Goal: Check status: Check status

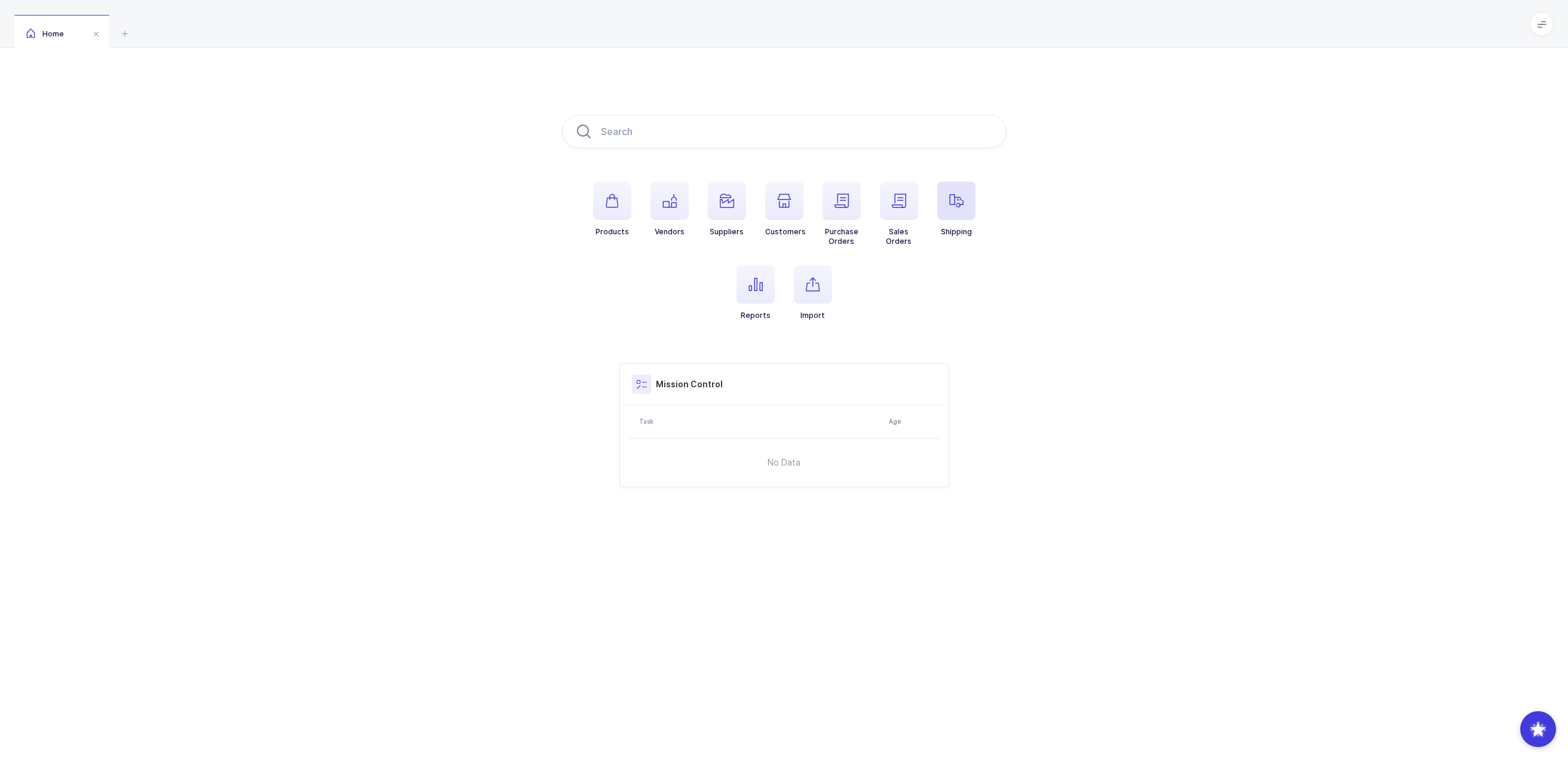
click at [945, 202] on span "button" at bounding box center [956, 201] width 38 height 38
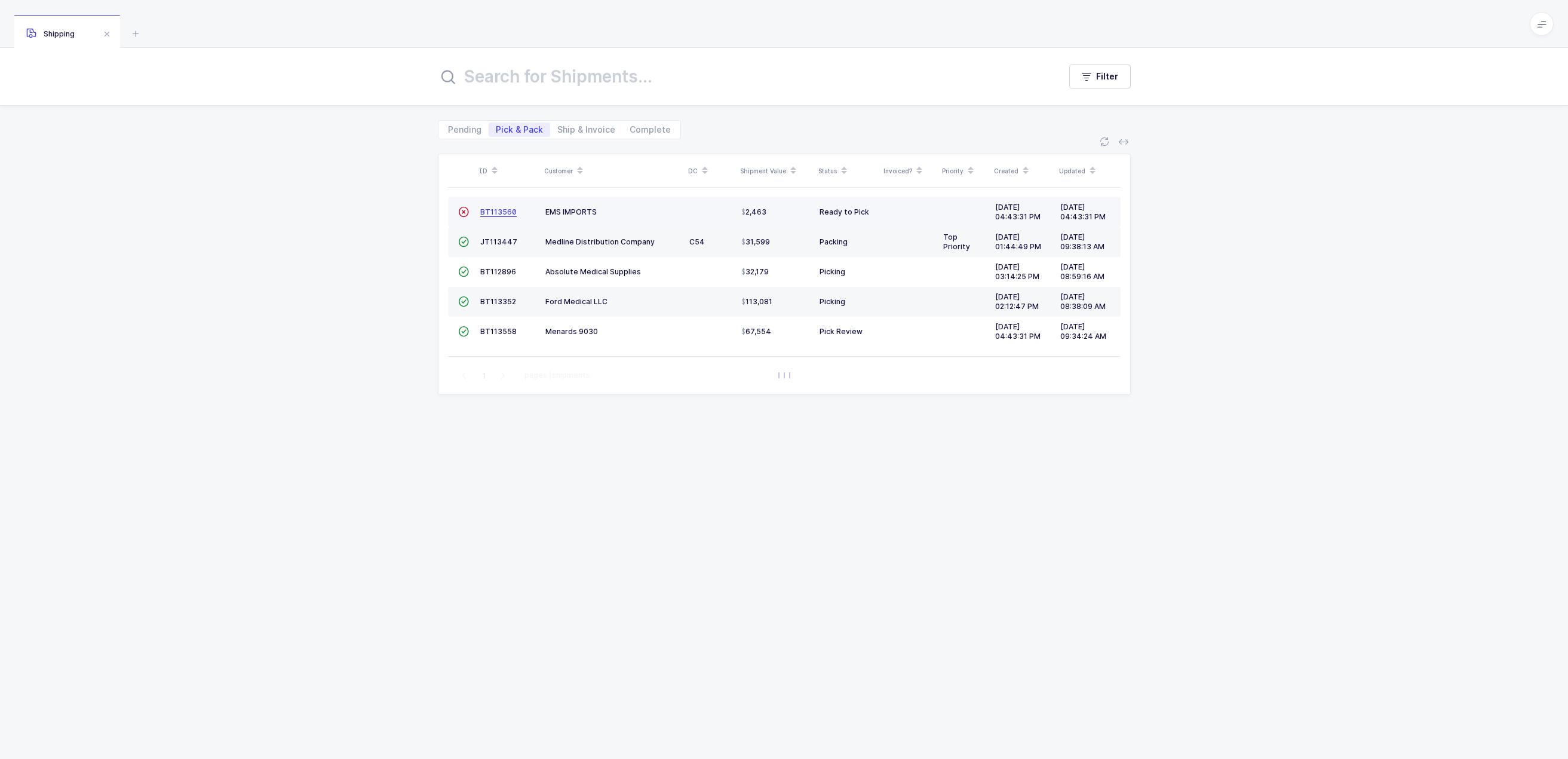
click at [505, 214] on span "BT113560" at bounding box center [498, 211] width 37 height 9
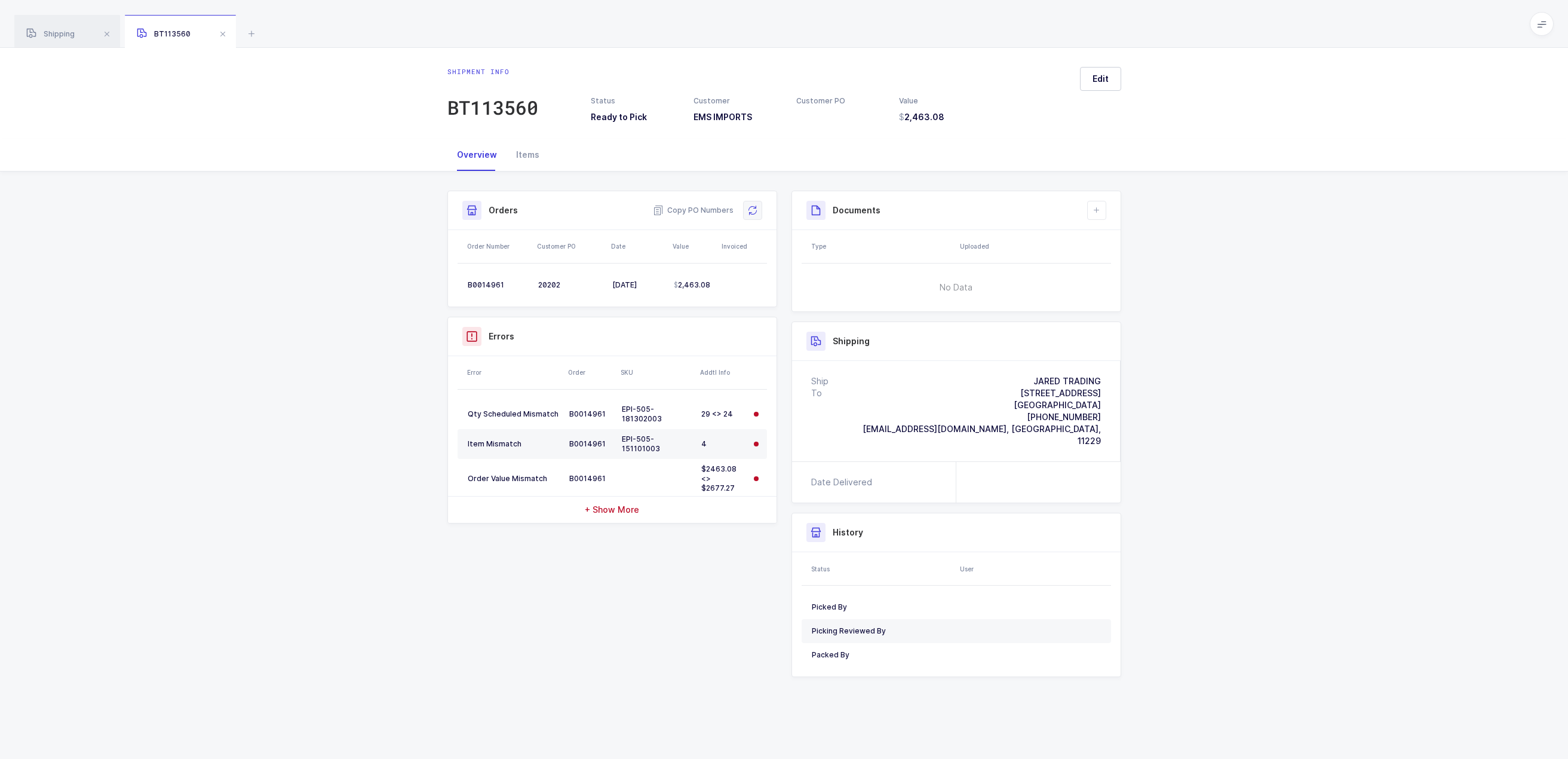
click at [757, 213] on button at bounding box center [753, 210] width 19 height 19
click at [1538, 29] on span at bounding box center [1541, 23] width 23 height 23
click at [1257, 45] on div "Shipping BT113560" at bounding box center [784, 23] width 1568 height 48
click at [751, 209] on icon at bounding box center [752, 210] width 10 height 10
click at [751, 213] on icon at bounding box center [752, 210] width 10 height 10
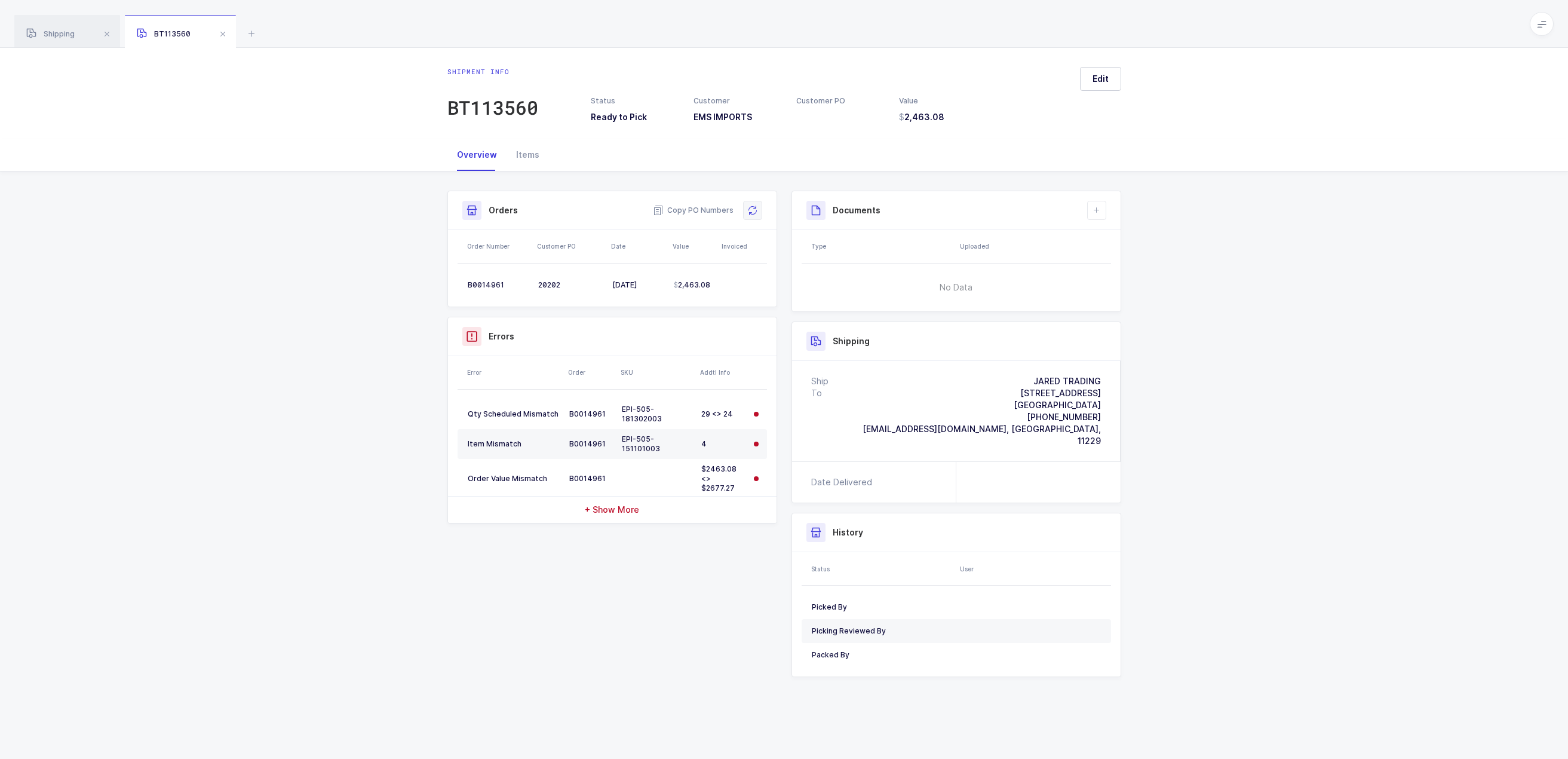
click at [750, 210] on icon at bounding box center [753, 210] width 14 height 14
click at [746, 211] on button at bounding box center [753, 210] width 19 height 19
click at [760, 207] on button at bounding box center [753, 210] width 19 height 19
click at [1224, 95] on div "Shipment info BT113560 Status Ready to Pick Customer EMS IMPORTS Customer PO Va…" at bounding box center [784, 93] width 1568 height 90
click at [749, 208] on icon at bounding box center [752, 210] width 11 height 11
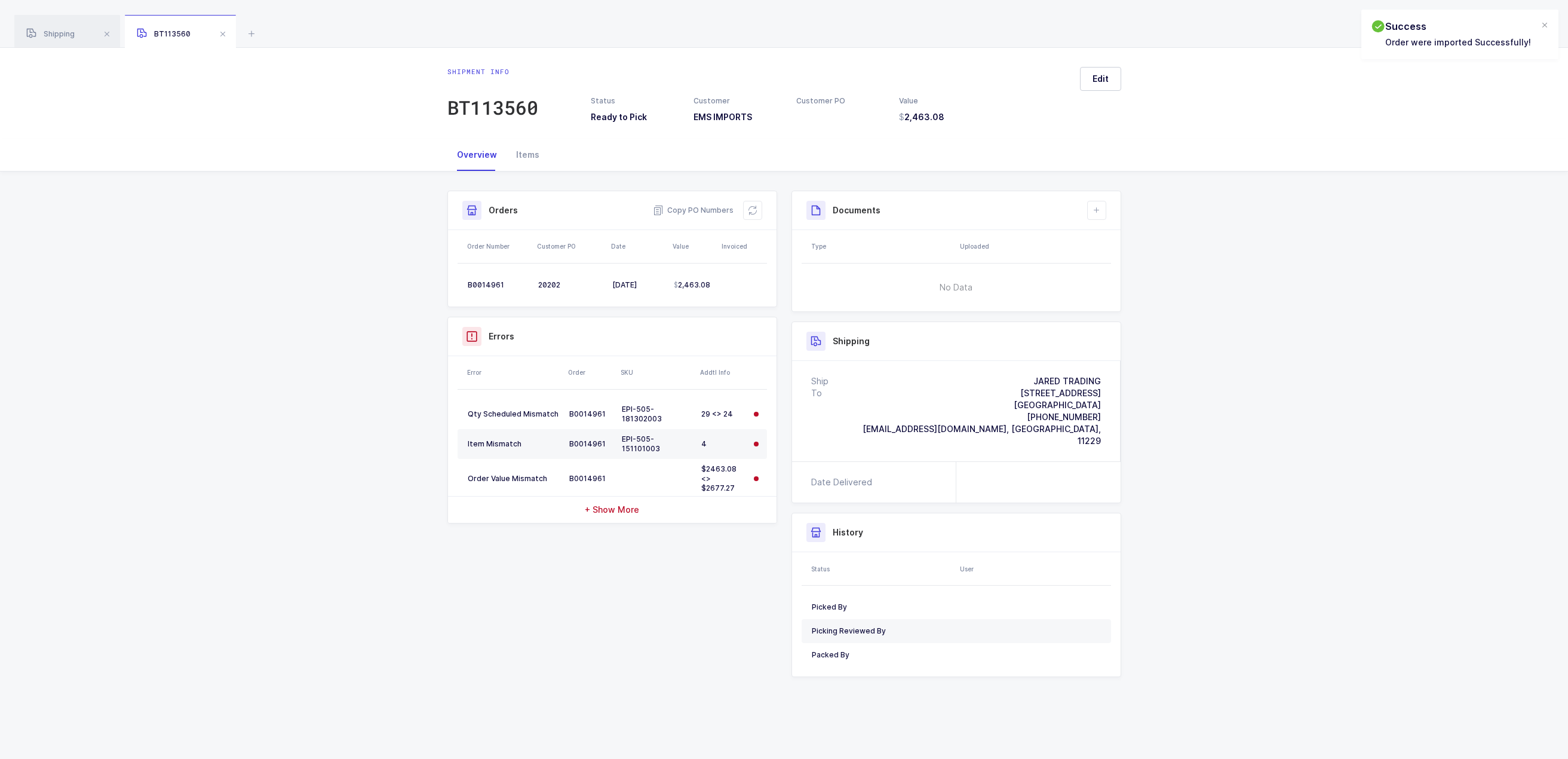
click at [1206, 224] on div "Shipment Info Shipment Number BT113560 Status Ready to Pick Customer EMS IMPORT…" at bounding box center [784, 443] width 1568 height 543
click at [526, 159] on div "Items" at bounding box center [528, 154] width 43 height 32
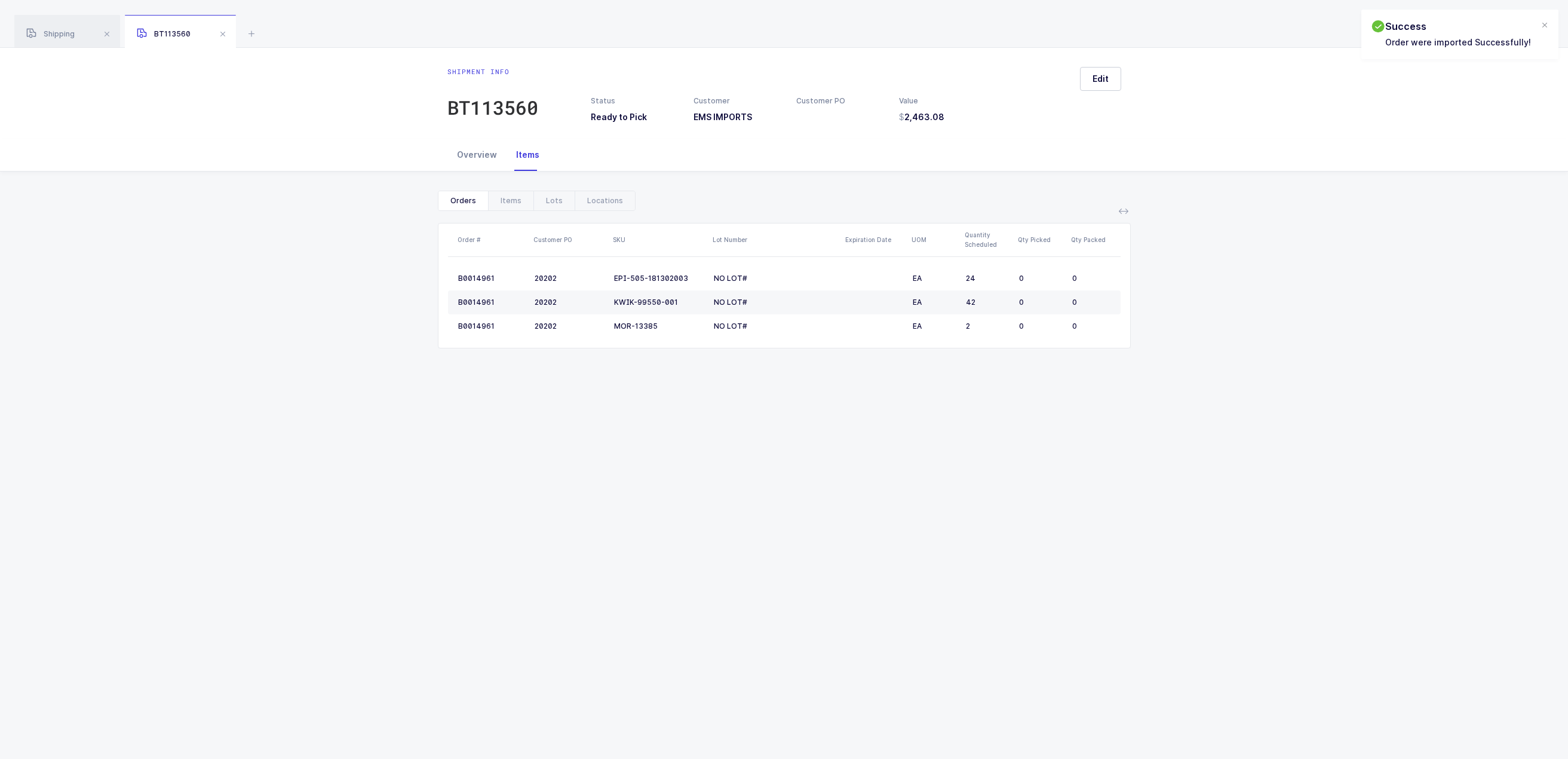
click at [489, 156] on div "Overview" at bounding box center [477, 154] width 59 height 32
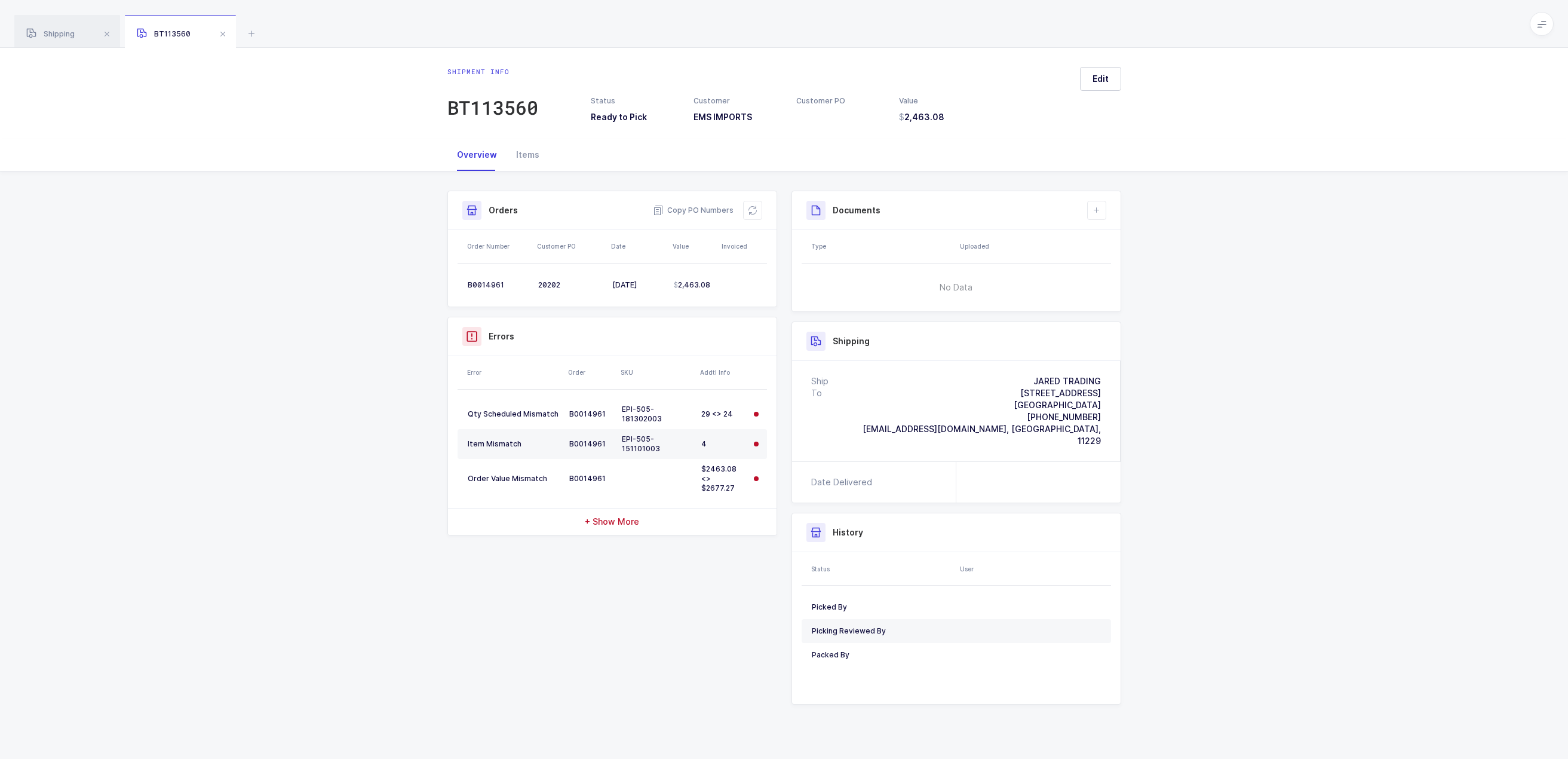
drag, startPoint x: 1299, startPoint y: 290, endPoint x: 1332, endPoint y: 253, distance: 49.6
click at [1299, 288] on div "Shipment Info Shipment Number BT113560 Status Ready to Pick Customer EMS IMPORT…" at bounding box center [784, 456] width 1568 height 571
click at [14, 33] on div "Shipping" at bounding box center [67, 31] width 106 height 33
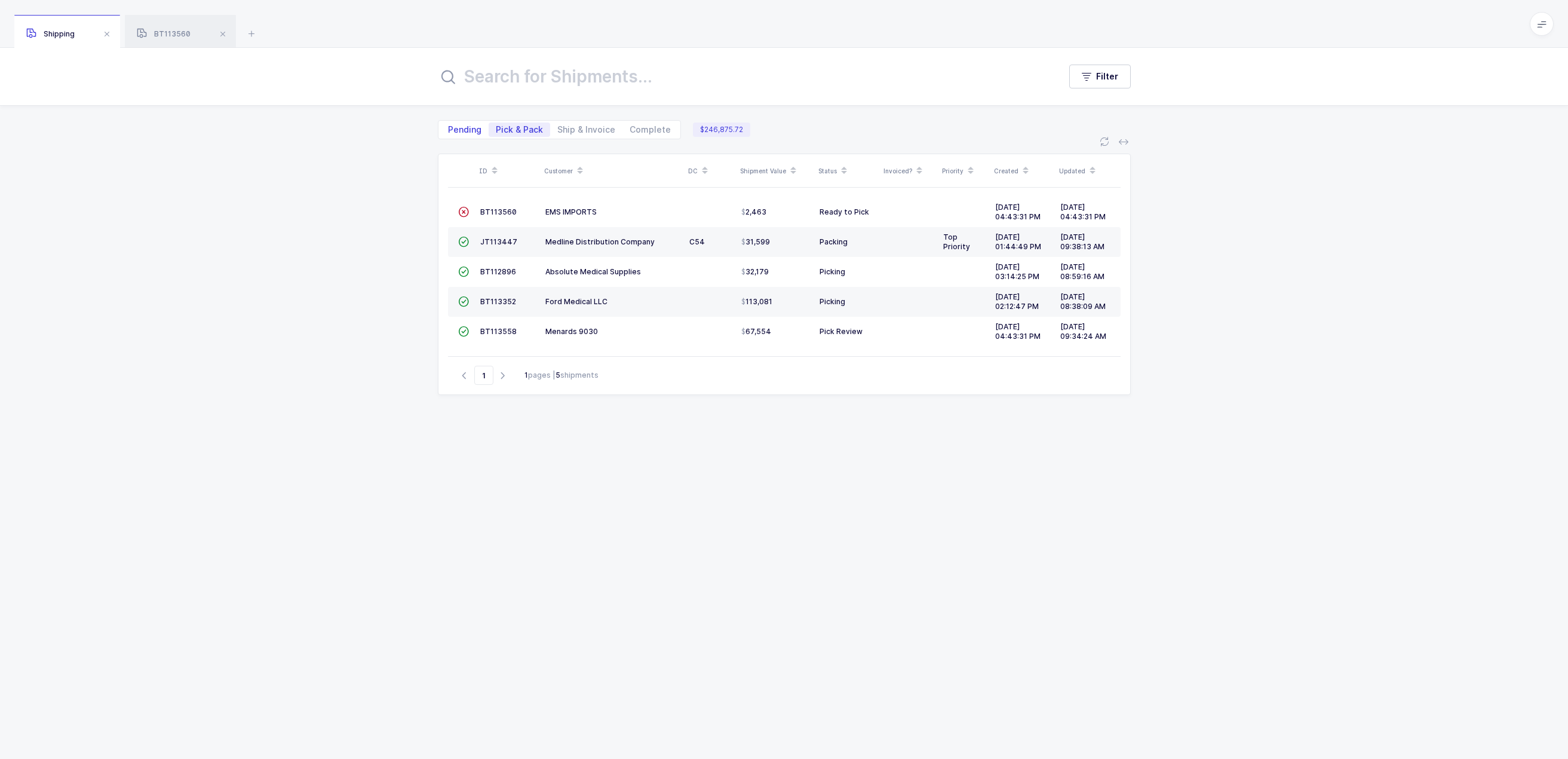
click at [470, 126] on span "Pending" at bounding box center [464, 130] width 33 height 9
click at [448, 126] on input "Pending" at bounding box center [444, 126] width 8 height 8
radio input "true"
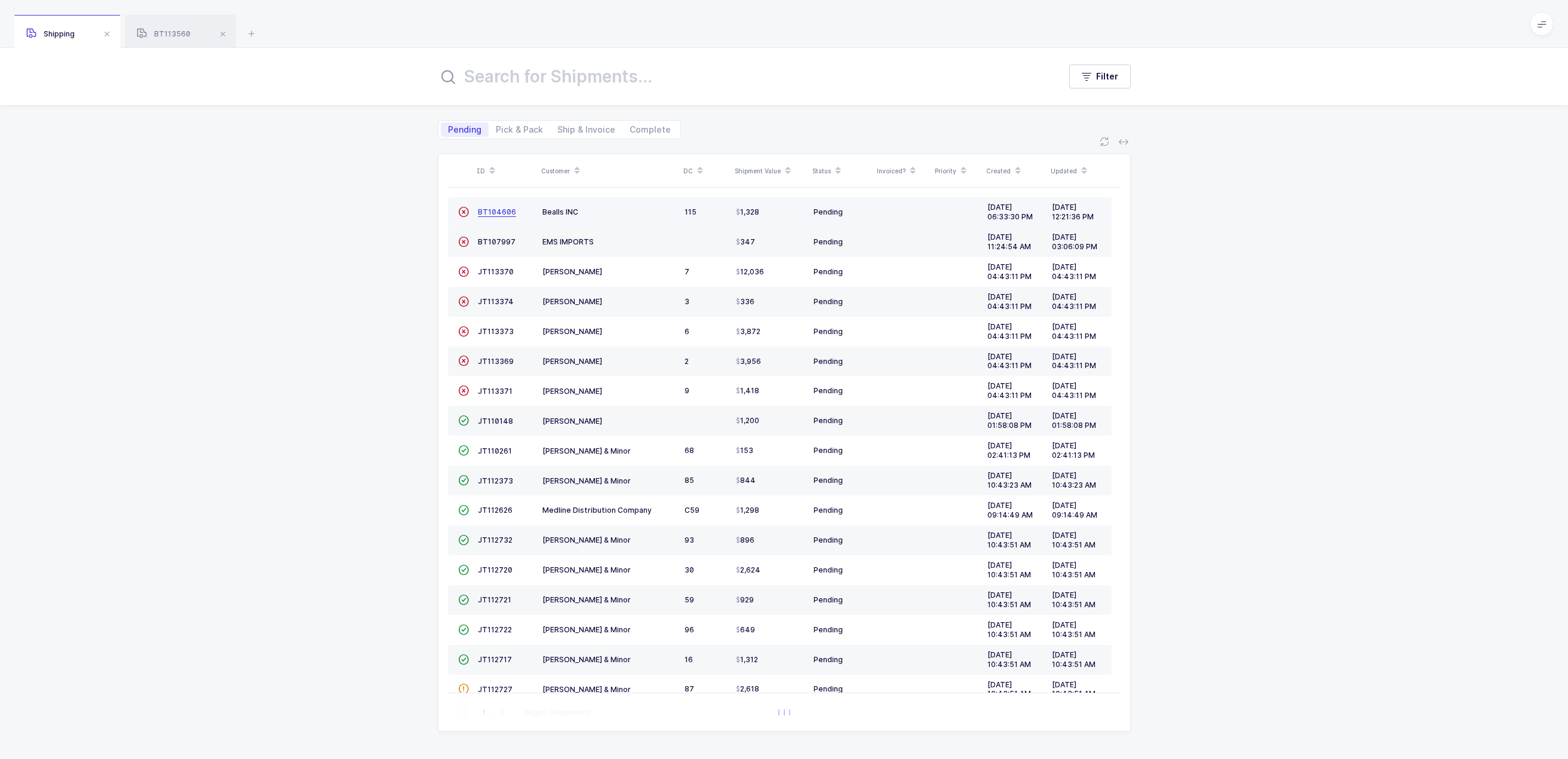
click at [499, 211] on span "BT104606" at bounding box center [497, 211] width 38 height 9
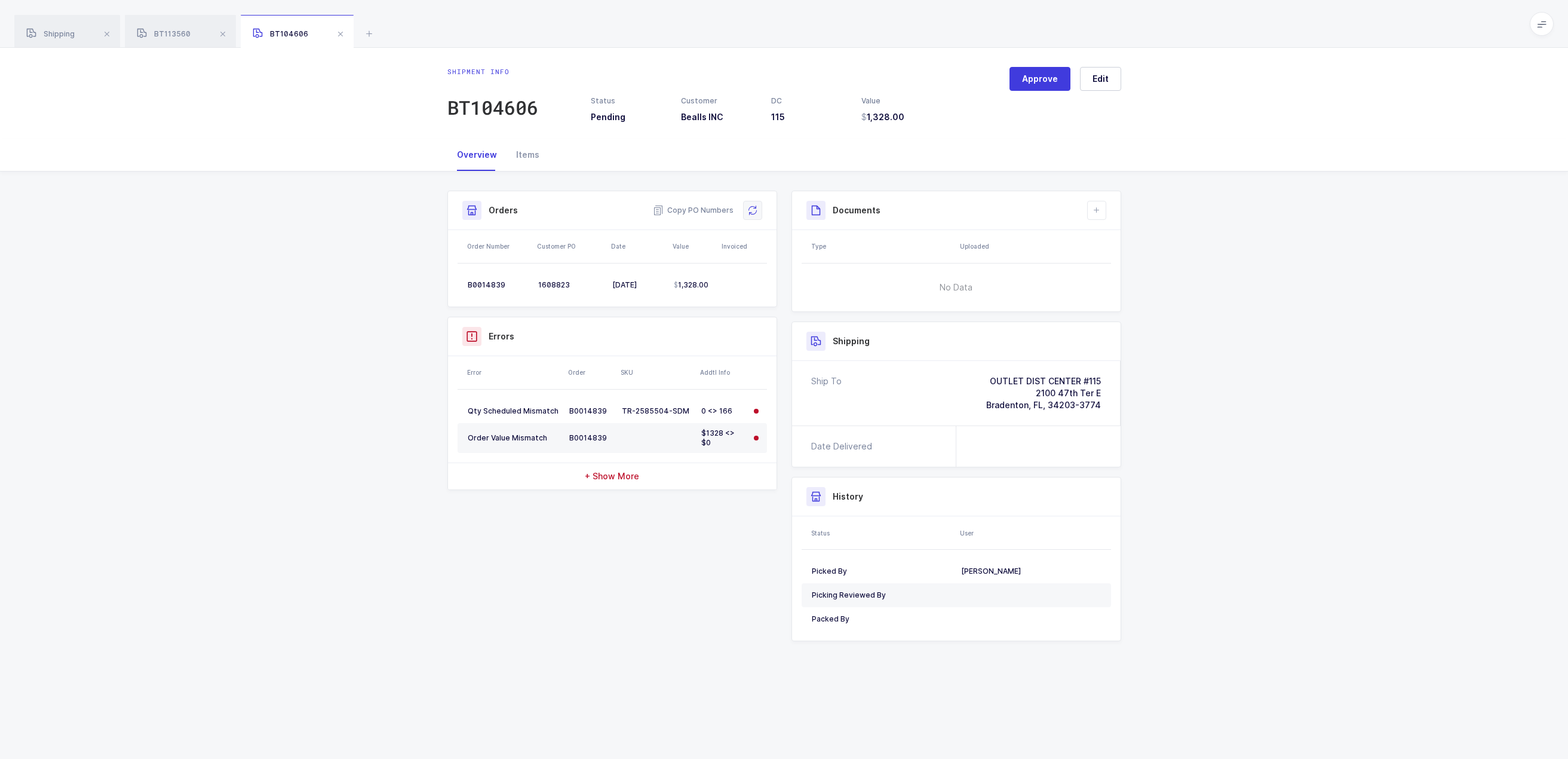
click at [749, 206] on icon at bounding box center [752, 210] width 10 height 10
click at [1259, 409] on div "Shipment Info Approve Shipment Number BT104606 Status Pending Customer Bealls I…" at bounding box center [784, 425] width 1568 height 508
click at [73, 37] on span "Shipping" at bounding box center [50, 34] width 49 height 9
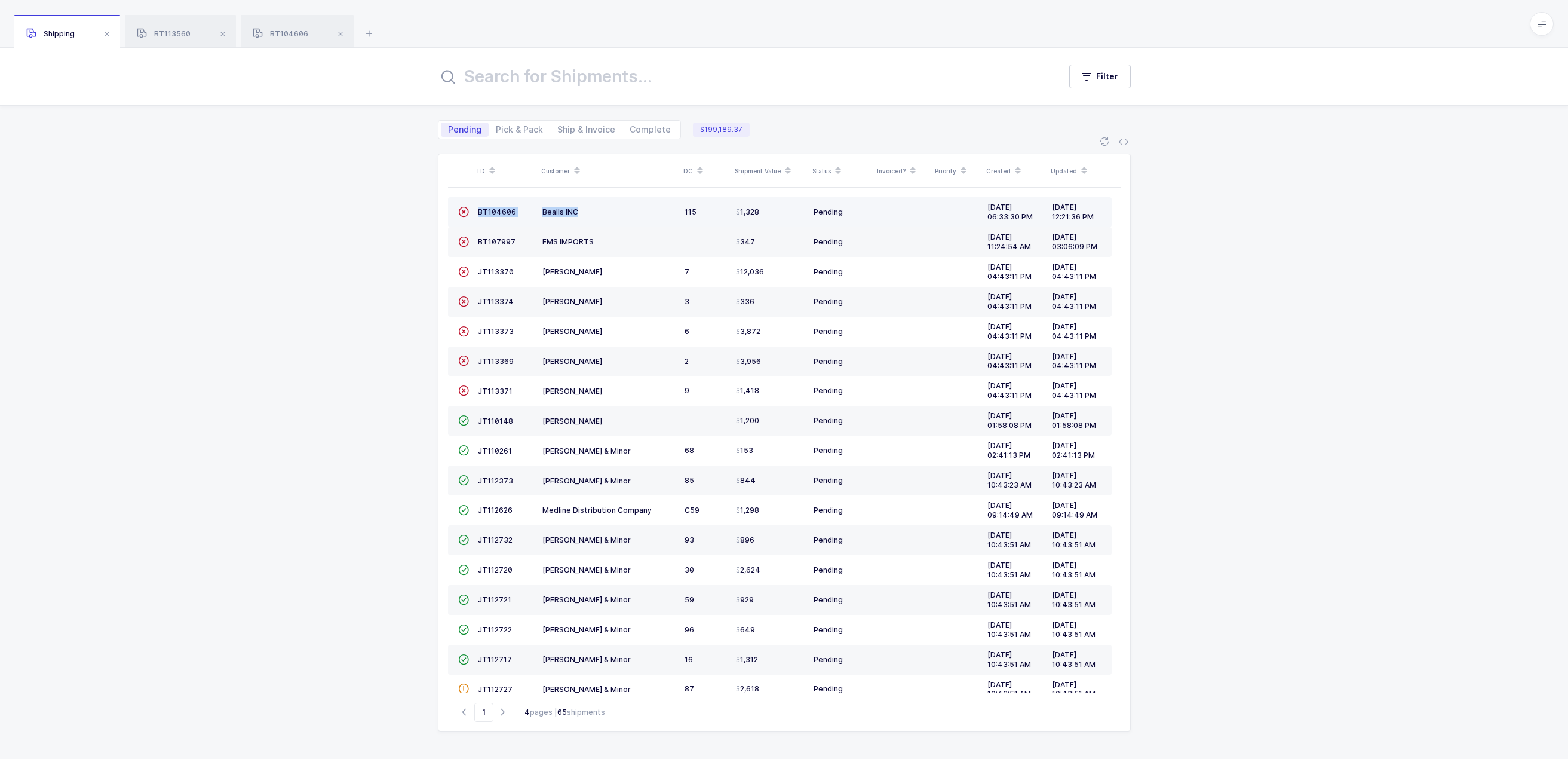
drag, startPoint x: 587, startPoint y: 211, endPoint x: 536, endPoint y: 205, distance: 51.4
click at [536, 205] on tr " BT104606 Bealls INC 115 1,328 Pending [DATE] 06:33:30 PM [DATE] 12:21:36 PM" at bounding box center [779, 212] width 663 height 30
drag, startPoint x: 536, startPoint y: 205, endPoint x: 548, endPoint y: 212, distance: 13.9
click at [542, 213] on tr " BT104606 Bealls INC 115 1,328 Pending [DATE] 06:33:30 PM [DATE] 12:21:36 PM" at bounding box center [779, 212] width 663 height 30
drag, startPoint x: 596, startPoint y: 211, endPoint x: 539, endPoint y: 211, distance: 57.0
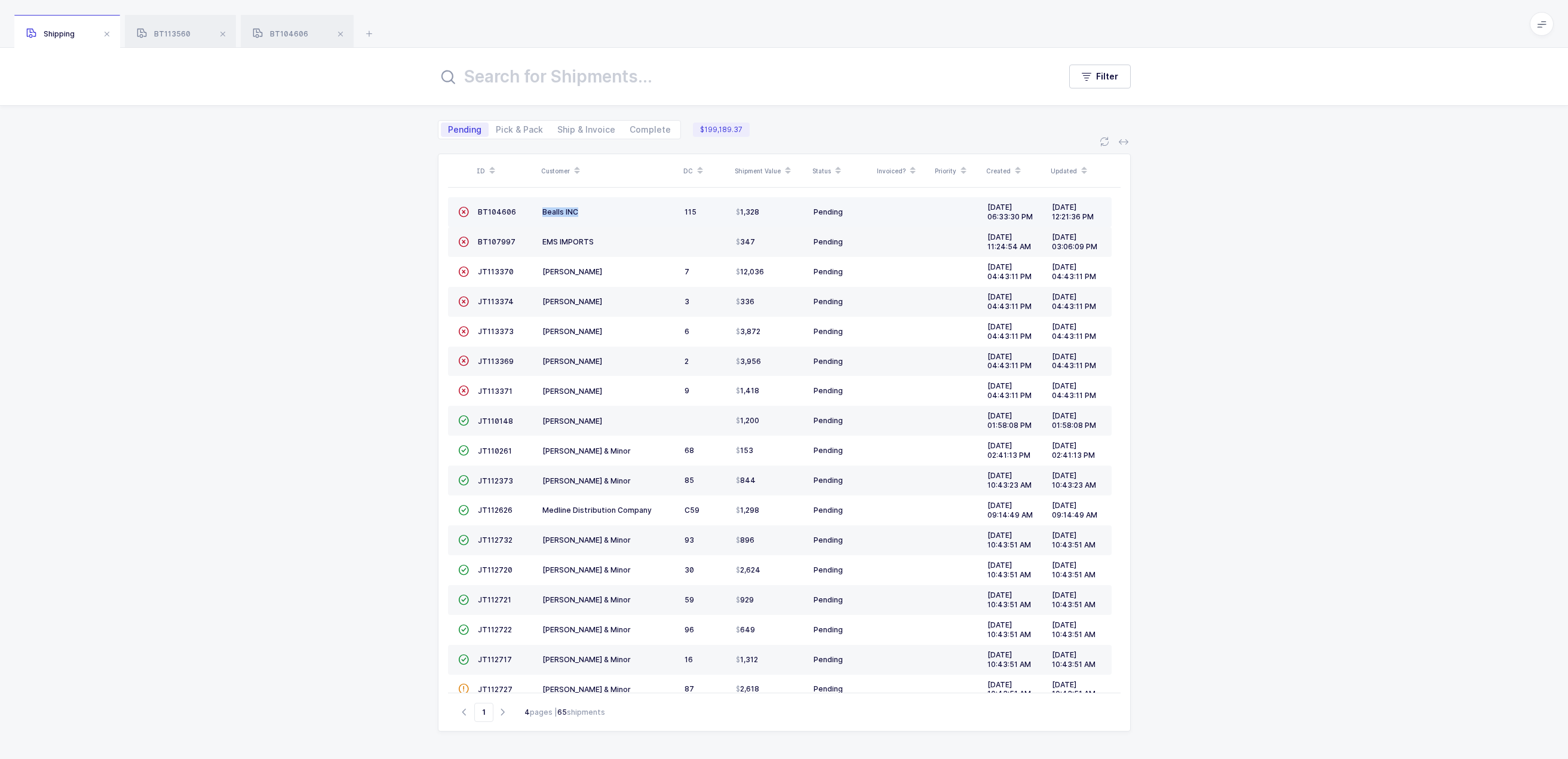
click at [539, 211] on td "Bealls INC" at bounding box center [608, 212] width 143 height 30
copy span "Bealls INC"
click at [523, 133] on span "Pick & Pack" at bounding box center [519, 130] width 47 height 9
click at [496, 130] on input "Pick & Pack" at bounding box center [492, 126] width 8 height 8
radio input "true"
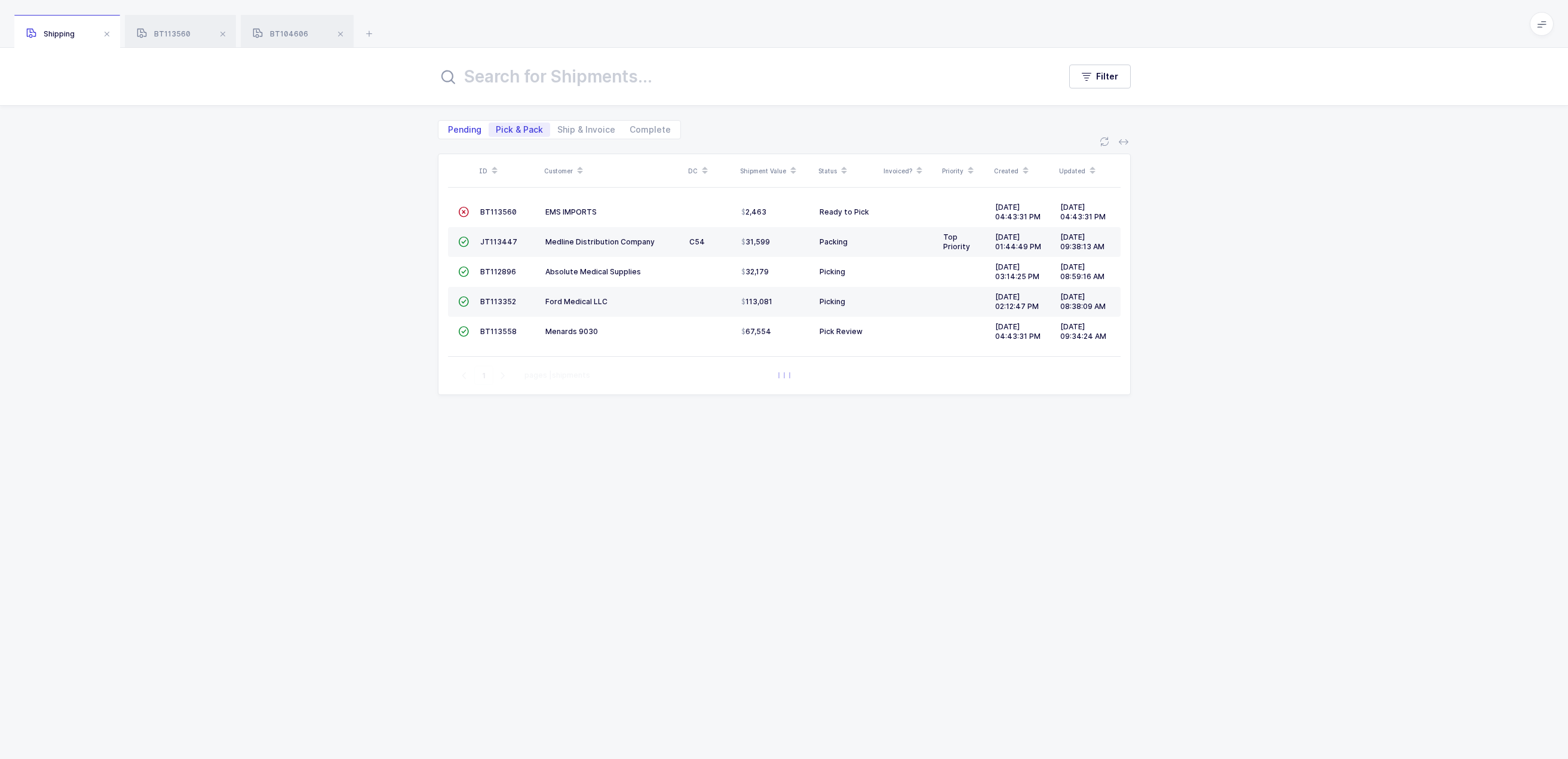
click at [475, 131] on span "Pending" at bounding box center [464, 130] width 33 height 9
click at [448, 130] on input "Pending" at bounding box center [444, 126] width 8 height 8
radio input "true"
radio input "false"
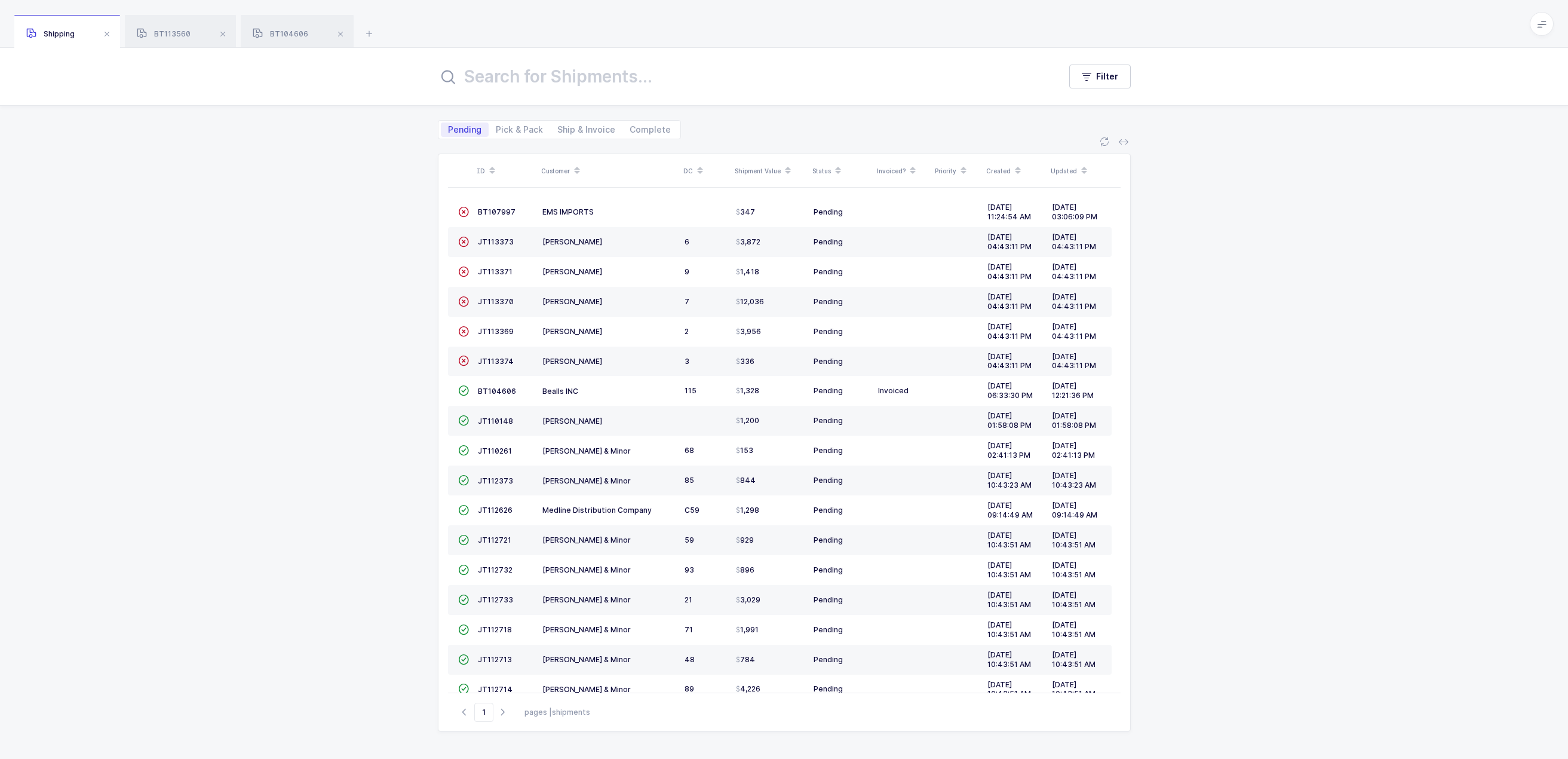
click at [360, 278] on div "ID Customer DC Shipment Value Status Invoiced? Priority Created Updated  BT107…" at bounding box center [784, 449] width 1568 height 620
click at [501, 210] on span "BT107997" at bounding box center [496, 211] width 37 height 9
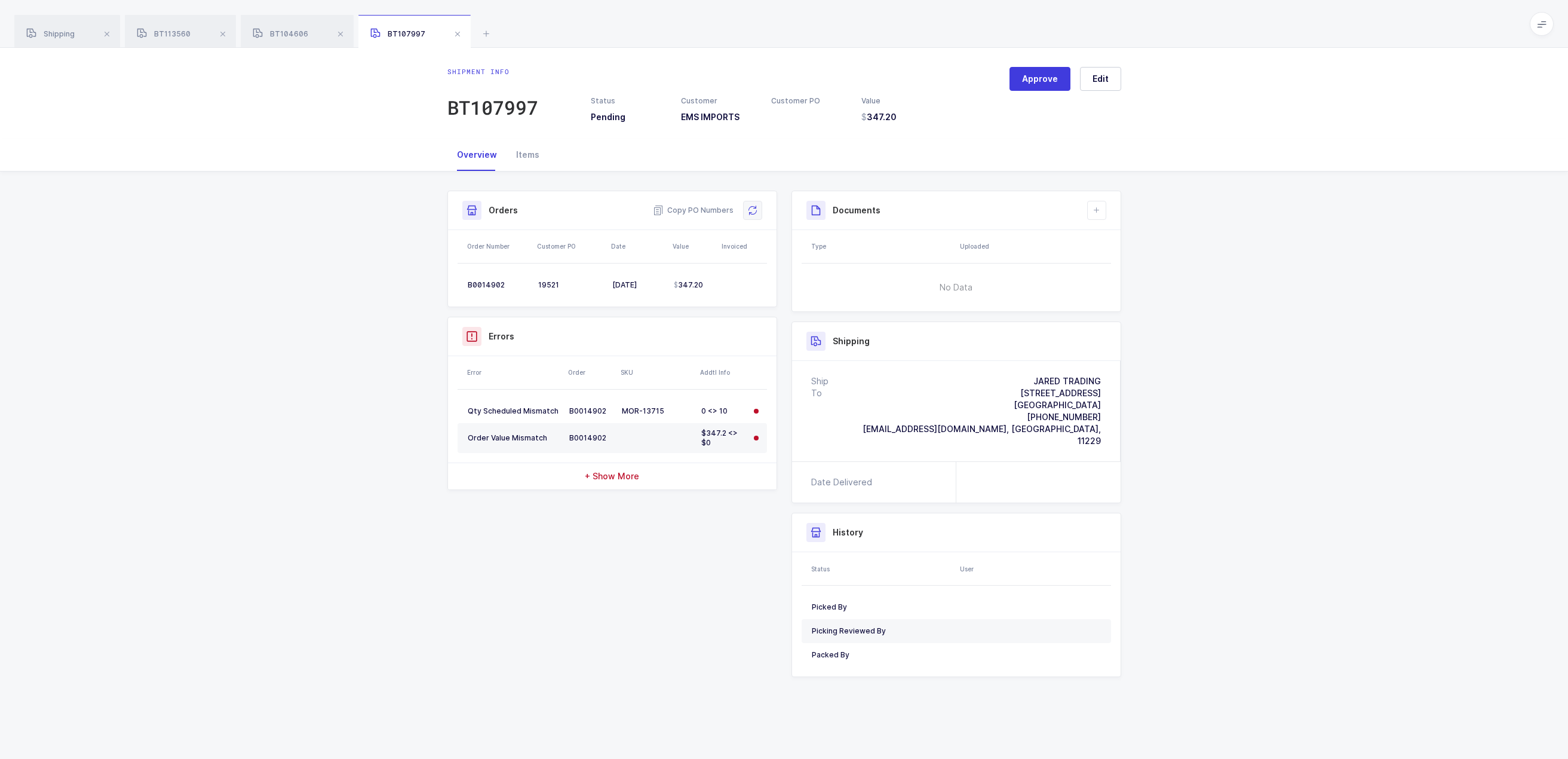
click at [753, 214] on icon at bounding box center [752, 210] width 10 height 10
click at [291, 297] on div "Shipment Info Approve Shipment Number BT107997 Status Pending Customer EMS IMPO…" at bounding box center [784, 443] width 1568 height 543
click at [1371, 315] on div "Shipment Info Approve Shipment Number BT107997 Status Pending Customer EMS IMPO…" at bounding box center [784, 443] width 1568 height 543
